Goal: Task Accomplishment & Management: Use online tool/utility

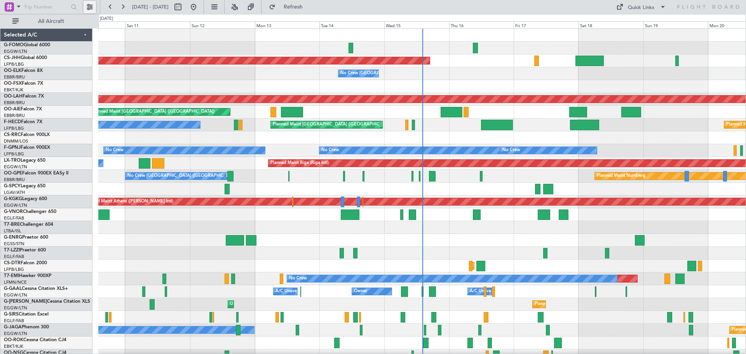
click at [88, 2] on button at bounding box center [90, 7] width 12 height 12
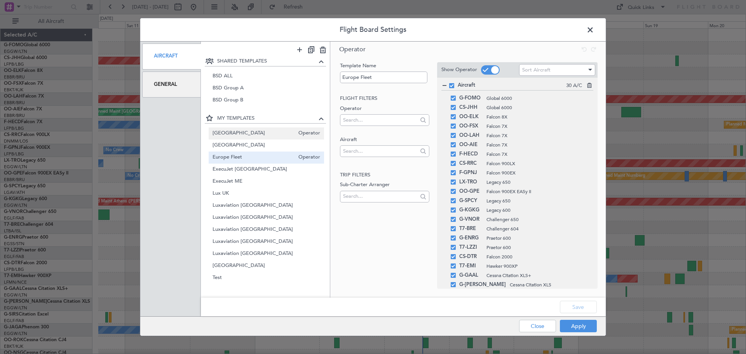
click at [256, 138] on div "Australia Operator" at bounding box center [267, 133] width 116 height 12
type input "[GEOGRAPHIC_DATA]"
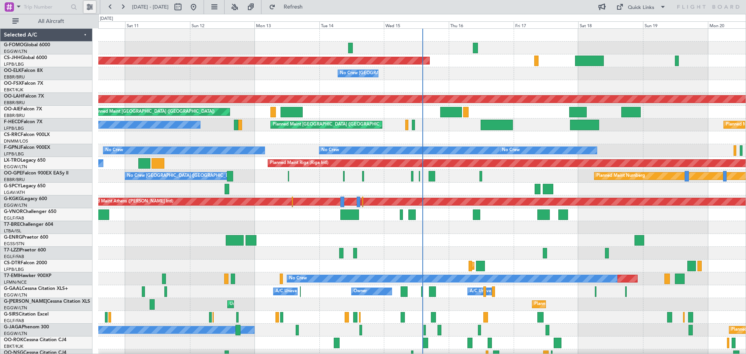
click at [91, 6] on button at bounding box center [90, 7] width 12 height 12
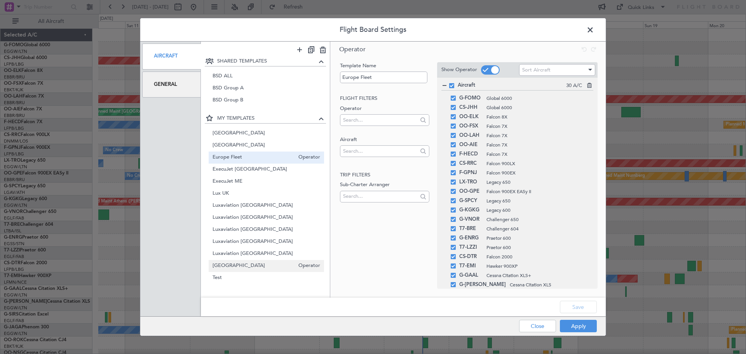
click at [238, 262] on span "[GEOGRAPHIC_DATA]" at bounding box center [254, 266] width 82 height 8
type input "[GEOGRAPHIC_DATA]"
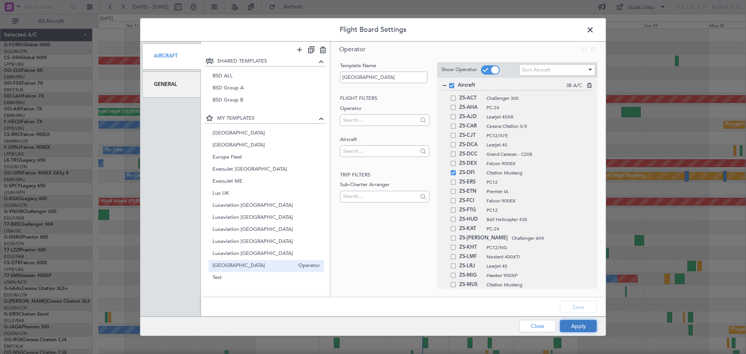
click at [583, 328] on button "Apply" at bounding box center [578, 326] width 37 height 12
